Goal: Task Accomplishment & Management: Manage account settings

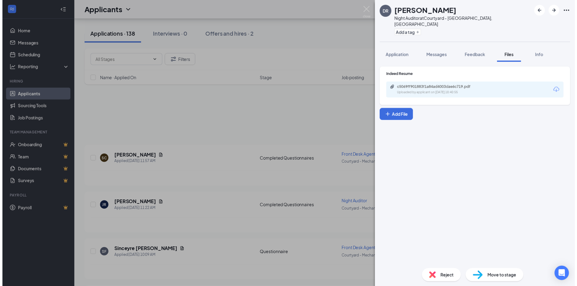
scroll to position [807, 0]
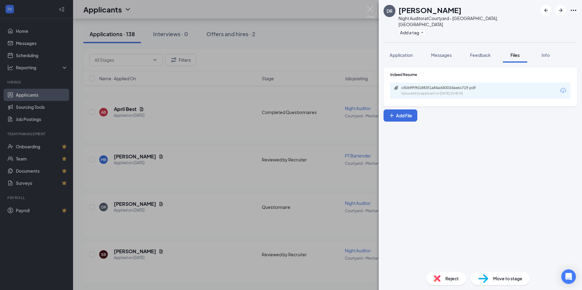
click at [252, 237] on div "DR Dana Rudolph Night Auditor at Courtyard - Mechanicsburg, PA Add a tag Applic…" at bounding box center [291, 145] width 582 height 290
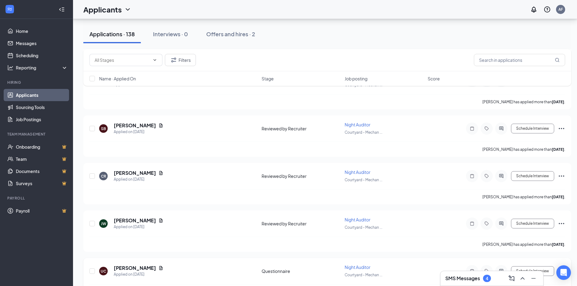
scroll to position [994, 0]
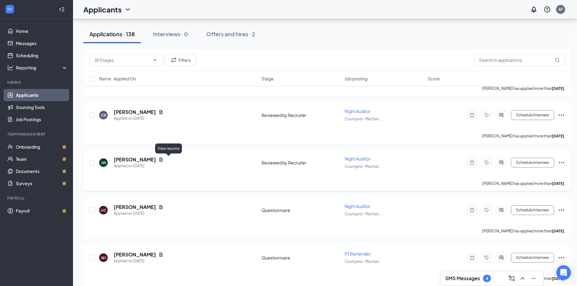
click at [163, 159] on icon "Document" at bounding box center [160, 159] width 3 height 4
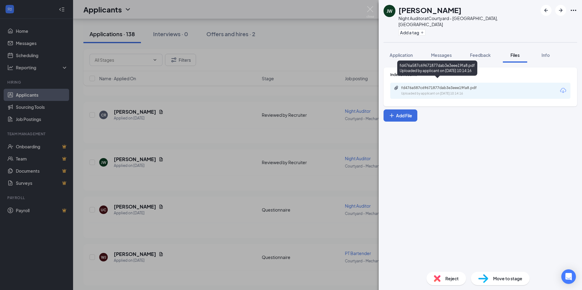
click at [456, 85] on div "fd476a587c69671877dab3e3eee19fa8.pdf" at bounding box center [443, 87] width 85 height 5
click at [219, 251] on div "JW John-Michael Walton Night Auditor at Courtyard - Mechanicsburg, PA Add a tag…" at bounding box center [291, 145] width 582 height 290
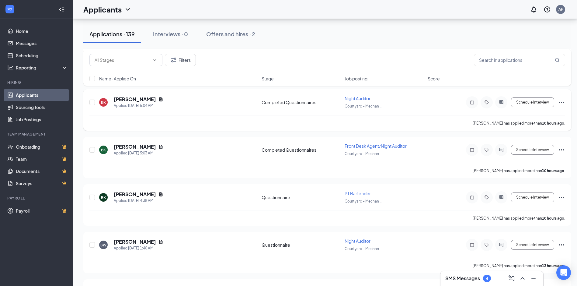
scroll to position [386, 0]
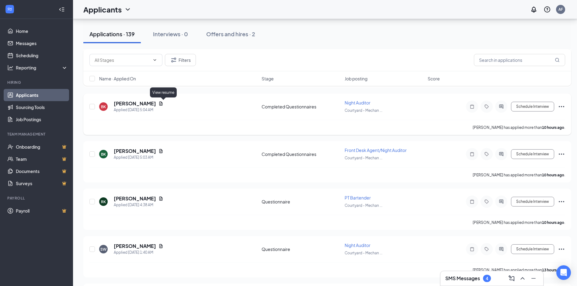
click at [163, 104] on icon "Document" at bounding box center [160, 103] width 5 height 5
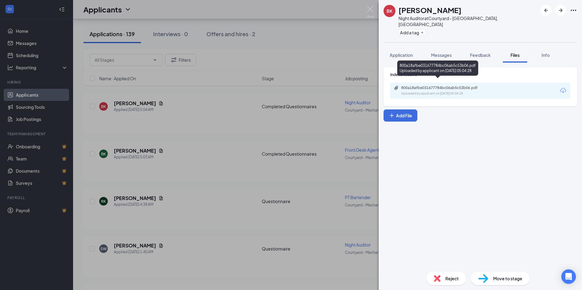
click at [456, 85] on div "800a18afbe031677784bc06ab5c53b06.pdf Uploaded by applicant on Sep 16, 2025 at 0…" at bounding box center [443, 90] width 99 height 11
drag, startPoint x: 228, startPoint y: 101, endPoint x: 348, endPoint y: 147, distance: 128.8
click at [228, 102] on div "BK Brenna Komasincki Night Auditor at Courtyard - Mechanicsburg, PA Add a tag A…" at bounding box center [291, 145] width 582 height 290
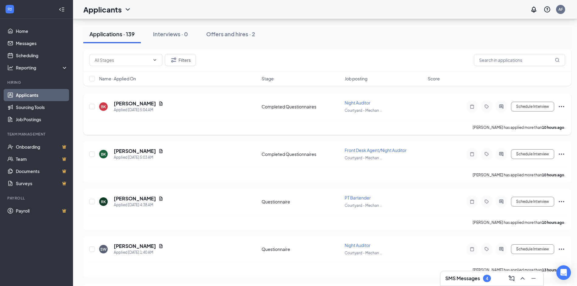
click at [559, 108] on icon "Ellipses" at bounding box center [561, 106] width 7 height 7
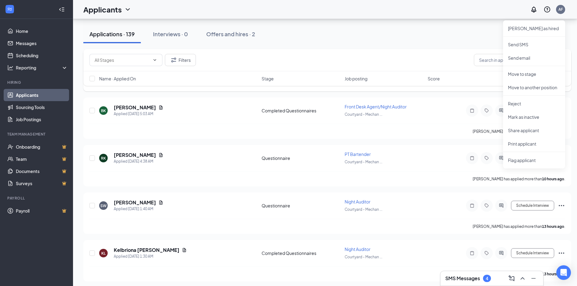
scroll to position [477, 0]
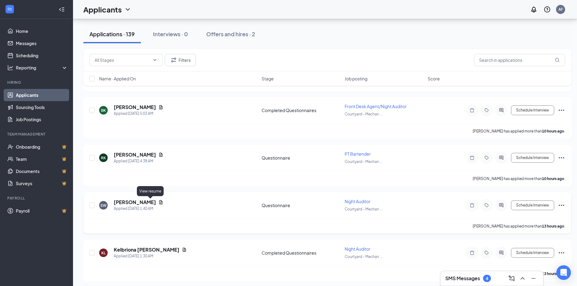
click at [158, 200] on icon "Document" at bounding box center [160, 202] width 5 height 5
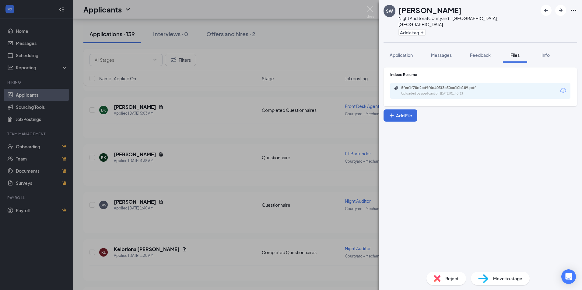
click at [459, 83] on div "5fee1f78d2cd9f4d403f3c30cc10b189.pdf Uploaded by applicant on Sep 16, 2025 at 0…" at bounding box center [480, 91] width 180 height 16
click at [459, 85] on div "5fee1f78d2cd9f4d403f3c30cc10b189.pdf Uploaded by applicant on Sep 16, 2025 at 0…" at bounding box center [443, 90] width 99 height 11
click at [229, 197] on div "SW Stacey Walsh Night Auditor at Courtyard - Mechanicsburg, PA Add a tag Applic…" at bounding box center [291, 145] width 582 height 290
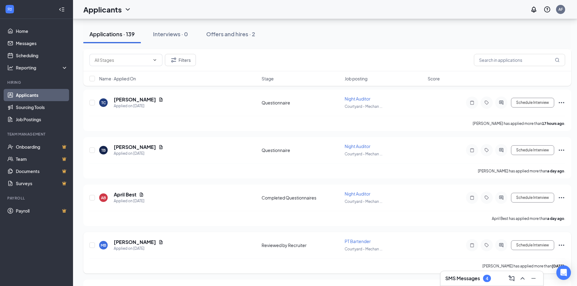
scroll to position [781, 0]
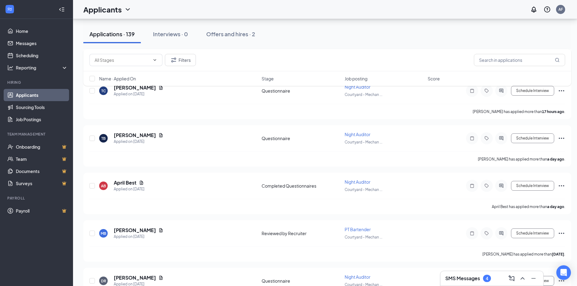
click at [471, 279] on h3 "SMS Messages" at bounding box center [462, 278] width 35 height 7
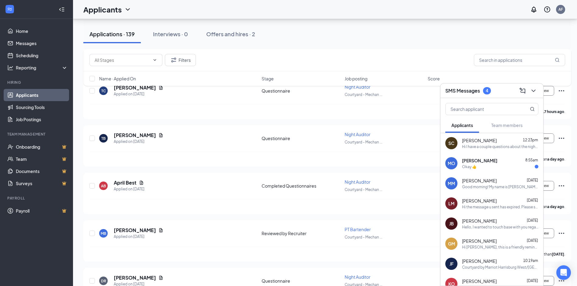
click at [501, 263] on div "JAYNA FLEMING 10:19am" at bounding box center [500, 261] width 76 height 6
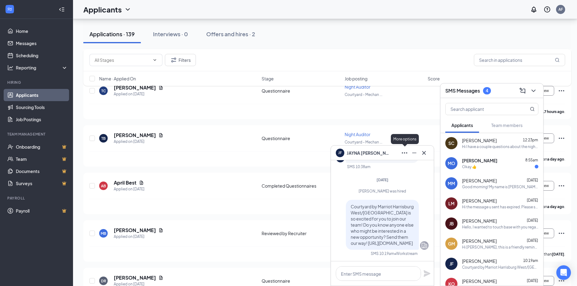
click at [404, 155] on icon "Ellipses" at bounding box center [404, 152] width 7 height 7
click at [134, 59] on input "text" at bounding box center [122, 60] width 55 height 7
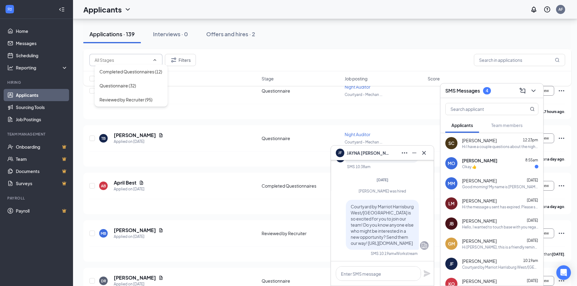
click at [134, 59] on input "text" at bounding box center [122, 60] width 55 height 7
click at [352, 151] on span "JAYNA FLEMING" at bounding box center [368, 152] width 43 height 7
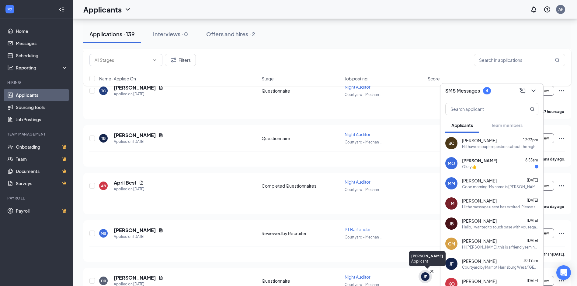
click at [427, 280] on div "JF" at bounding box center [425, 276] width 13 height 13
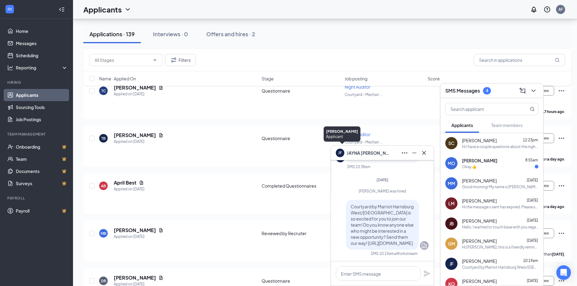
click at [339, 153] on div "JF" at bounding box center [340, 151] width 4 height 5
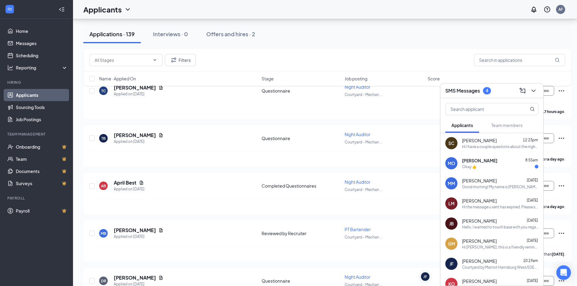
click at [509, 264] on div "Courtyard by Marriot Harrisburg West/[GEOGRAPHIC_DATA] is so excited for you to…" at bounding box center [500, 266] width 76 height 5
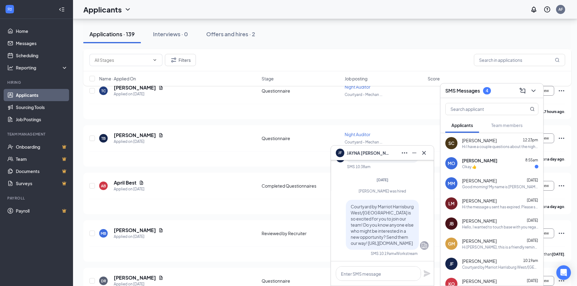
drag, startPoint x: 398, startPoint y: 154, endPoint x: 402, endPoint y: 154, distance: 4.3
click at [401, 154] on div "JF JAYNA FLEMING" at bounding box center [382, 153] width 93 height 10
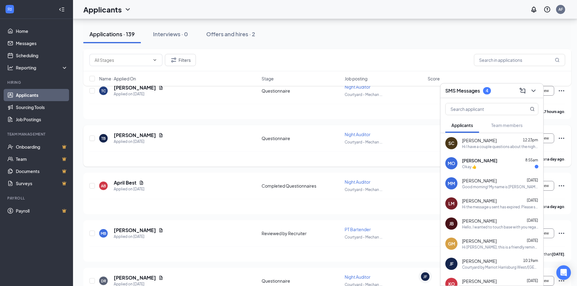
click at [402, 154] on div "Tanya Bahrenburg has applied more than a day ago ." at bounding box center [327, 158] width 476 height 15
click at [482, 262] on span "[PERSON_NAME]" at bounding box center [479, 261] width 35 height 6
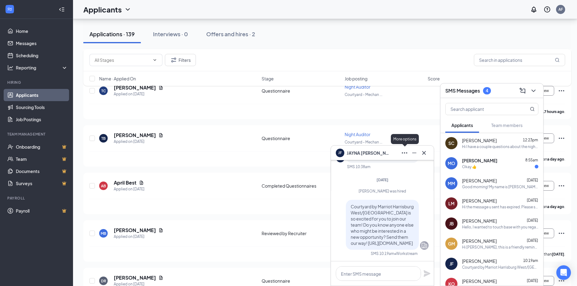
click at [407, 151] on icon "Ellipses" at bounding box center [404, 152] width 7 height 7
click at [419, 168] on link "View message history" at bounding box center [446, 169] width 82 height 6
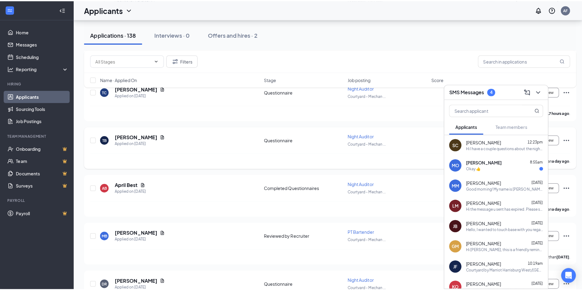
scroll to position [346, 0]
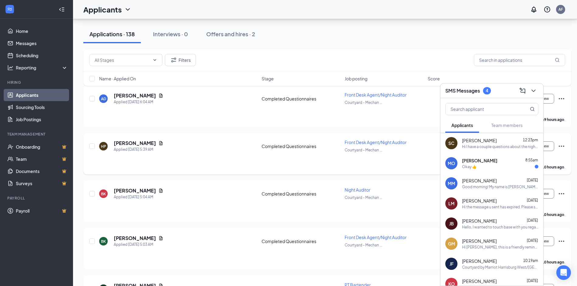
click at [158, 144] on icon "Document" at bounding box center [160, 143] width 5 height 5
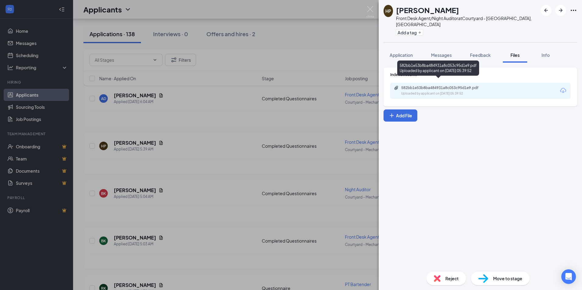
click at [457, 91] on div "Uploaded by applicant on Sep 16, 2025 at 05:39:52" at bounding box center [446, 93] width 91 height 5
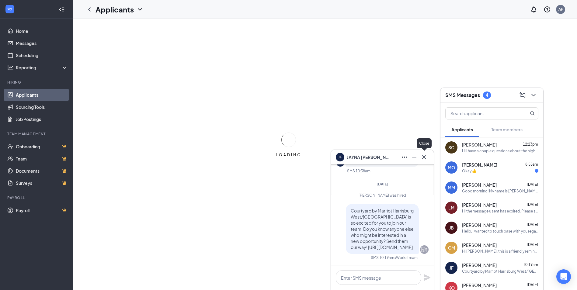
click at [428, 158] on button at bounding box center [424, 157] width 10 height 10
